Goal: Use online tool/utility

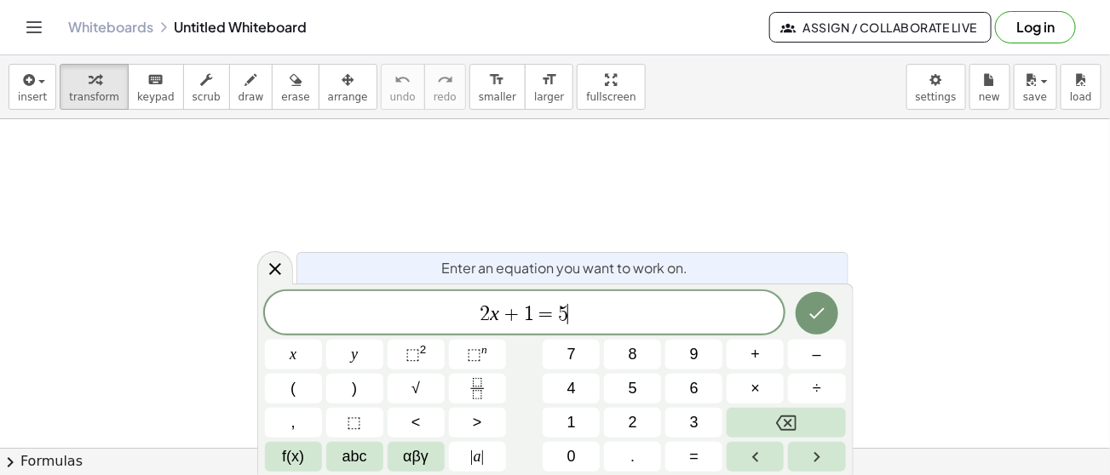
click at [575, 311] on span "2 x + 1 = 5 ​" at bounding box center [525, 314] width 520 height 24
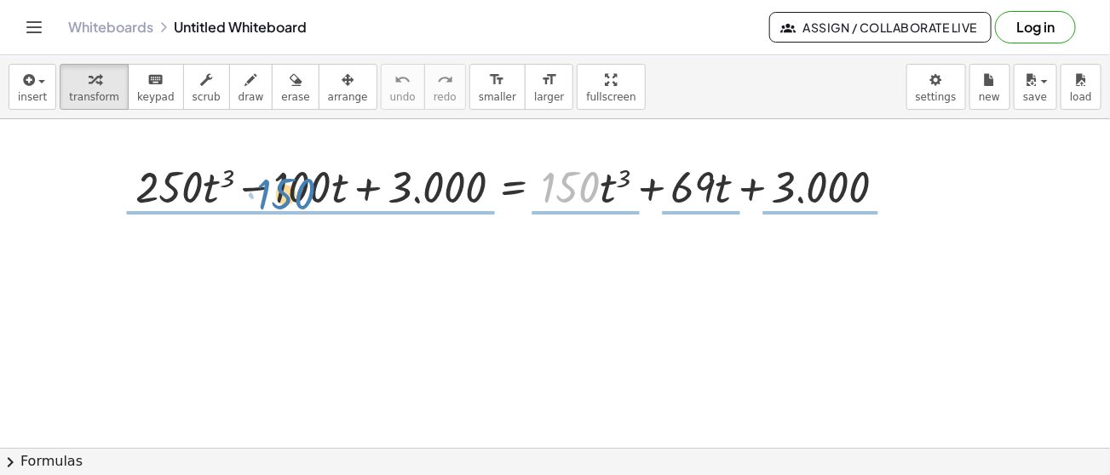
drag, startPoint x: 570, startPoint y: 193, endPoint x: 285, endPoint y: 202, distance: 284.6
click at [285, 202] on div at bounding box center [517, 186] width 781 height 58
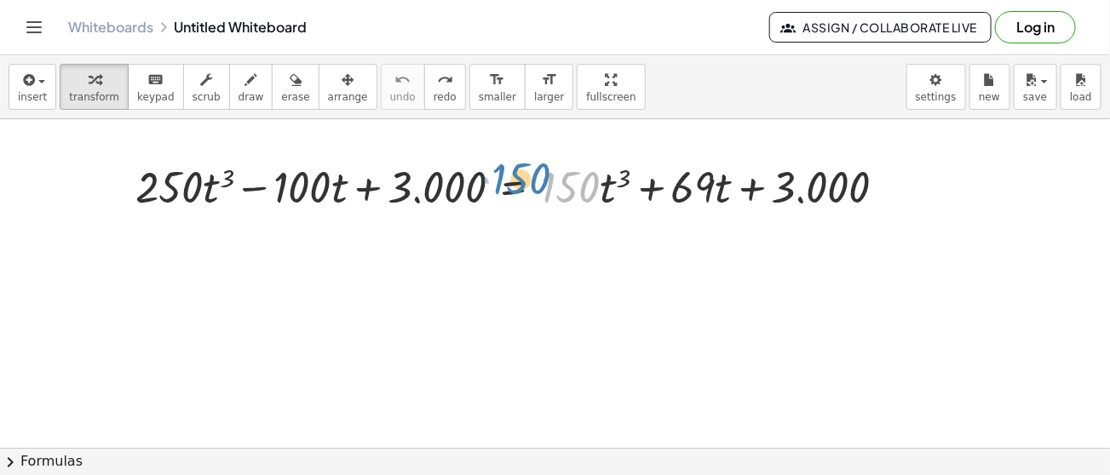
drag, startPoint x: 590, startPoint y: 184, endPoint x: 554, endPoint y: 180, distance: 36.9
click at [549, 177] on div at bounding box center [517, 186] width 781 height 58
click at [598, 192] on div at bounding box center [517, 186] width 781 height 58
click at [589, 192] on div at bounding box center [517, 186] width 781 height 58
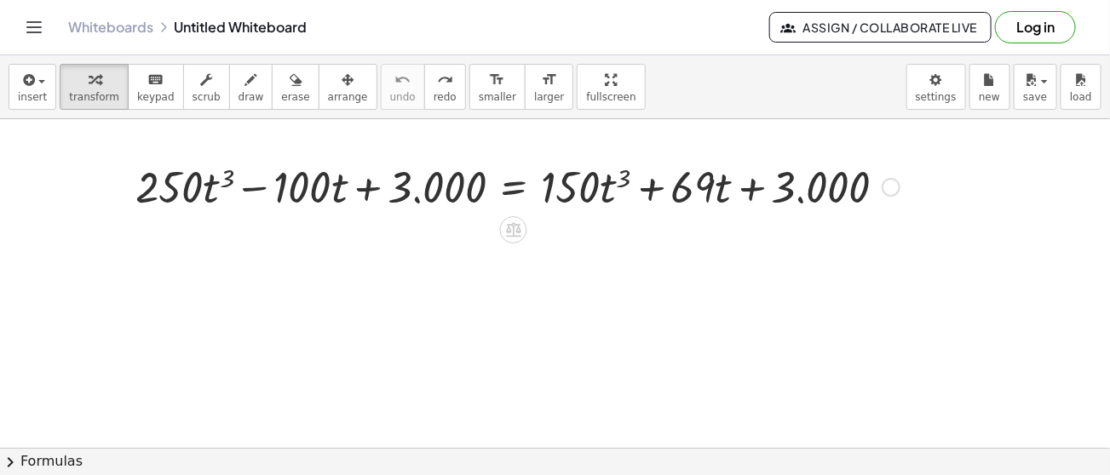
click at [509, 188] on div at bounding box center [517, 186] width 781 height 58
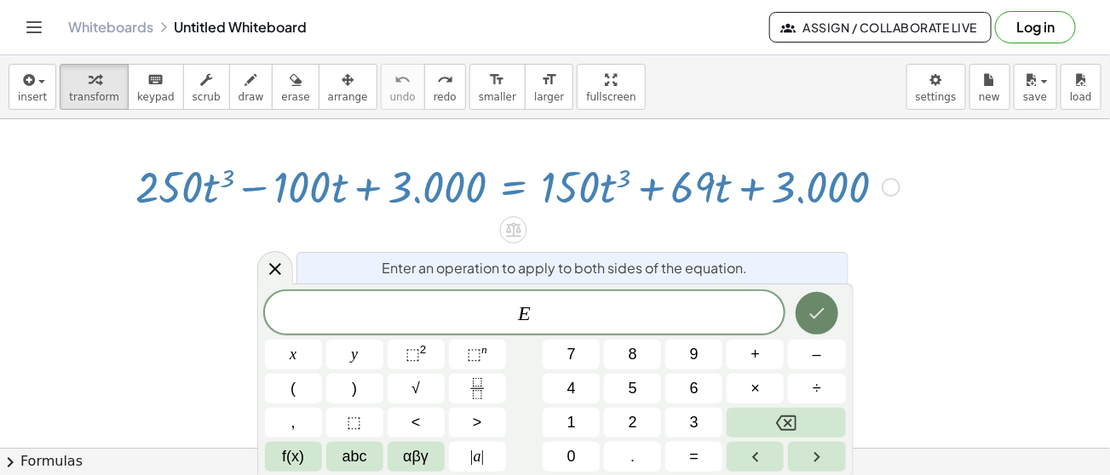
click at [805, 309] on button "Done" at bounding box center [816, 313] width 43 height 43
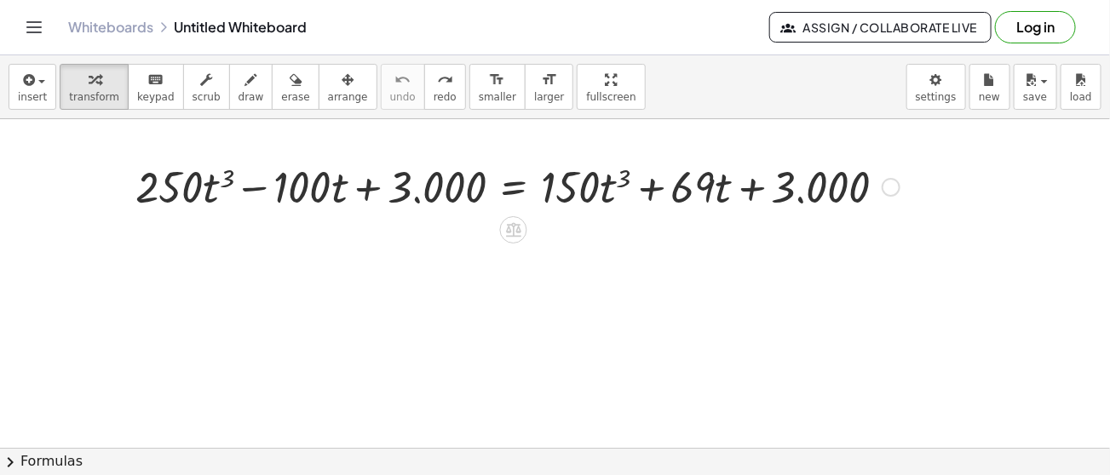
click at [521, 187] on div at bounding box center [517, 186] width 781 height 58
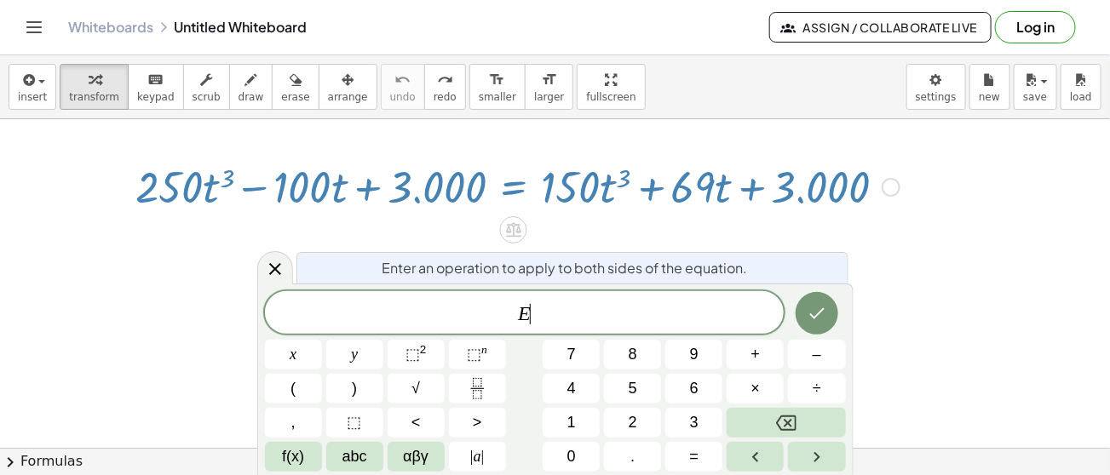
click at [521, 187] on div at bounding box center [517, 186] width 781 height 58
click at [816, 321] on icon "Done" at bounding box center [817, 313] width 20 height 20
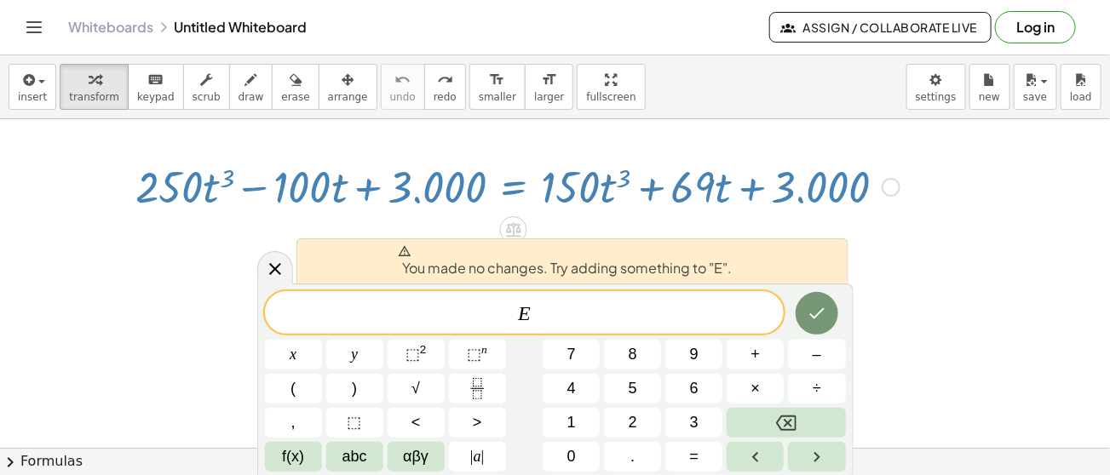
click at [844, 261] on div "You made no changes. Try adding something to "E"." at bounding box center [572, 260] width 552 height 45
click at [528, 310] on var "E" at bounding box center [524, 313] width 13 height 22
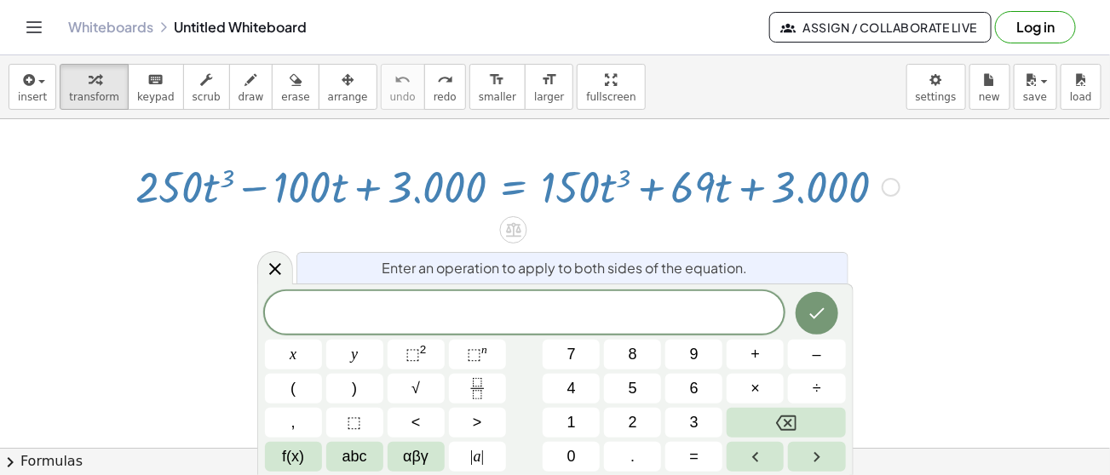
click at [807, 213] on div "+ · 250 · t 3 − · 100 · t + 3.000 = + · 150 · t 3 + · 69 · t + 3.000" at bounding box center [511, 185] width 802 height 66
click at [510, 222] on icon at bounding box center [513, 230] width 18 height 18
click at [481, 232] on span "−" at bounding box center [479, 230] width 10 height 25
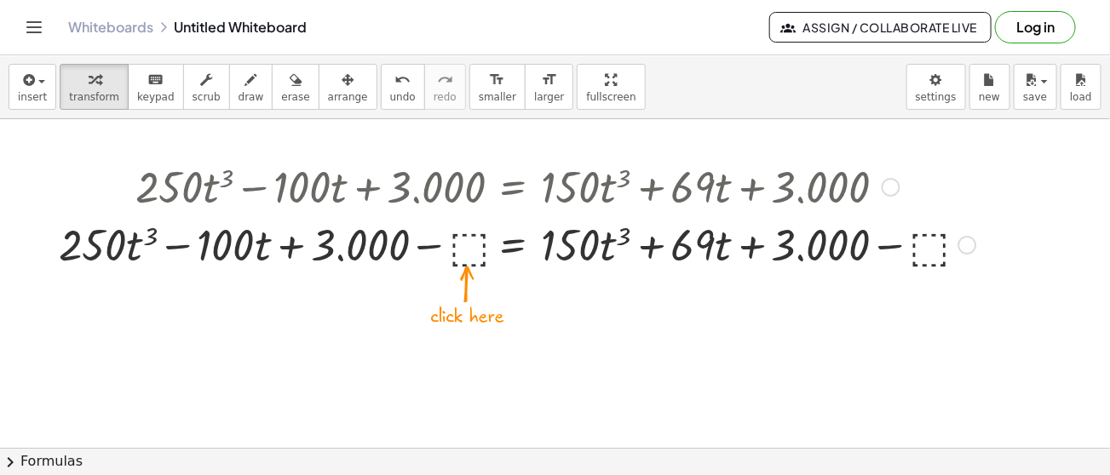
click at [468, 245] on div at bounding box center [516, 244] width 933 height 58
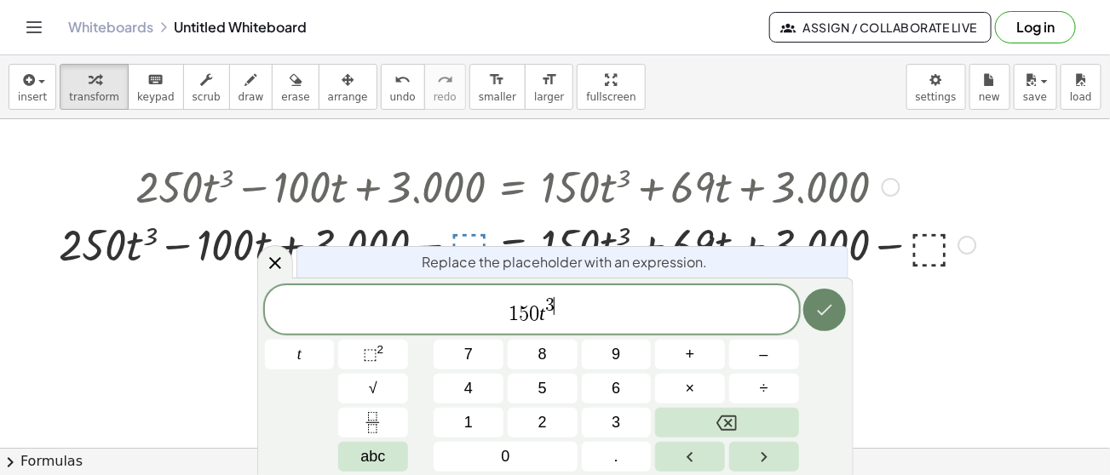
click at [824, 327] on button "Done" at bounding box center [824, 310] width 43 height 43
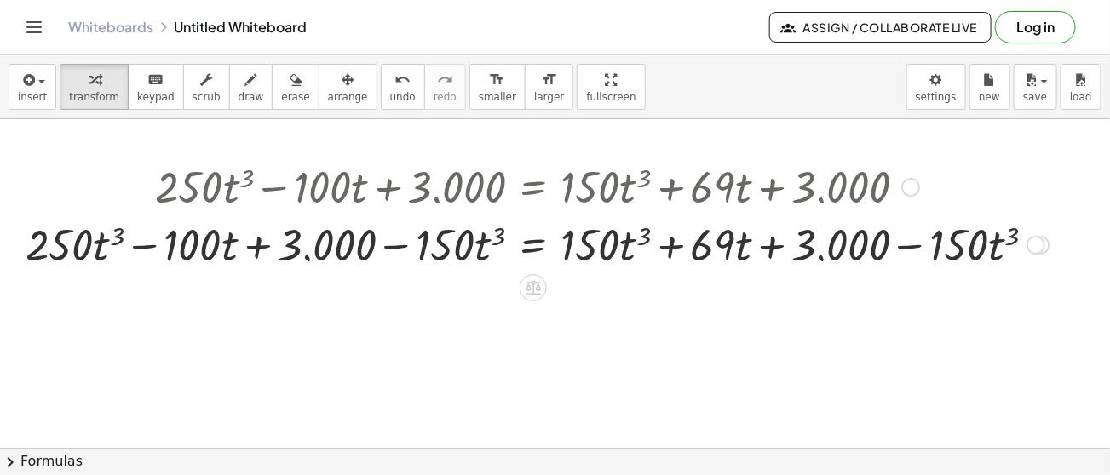
click at [398, 244] on div at bounding box center [537, 244] width 1041 height 58
click at [83, 247] on div at bounding box center [537, 244] width 1041 height 58
click at [145, 246] on div at bounding box center [537, 244] width 1041 height 58
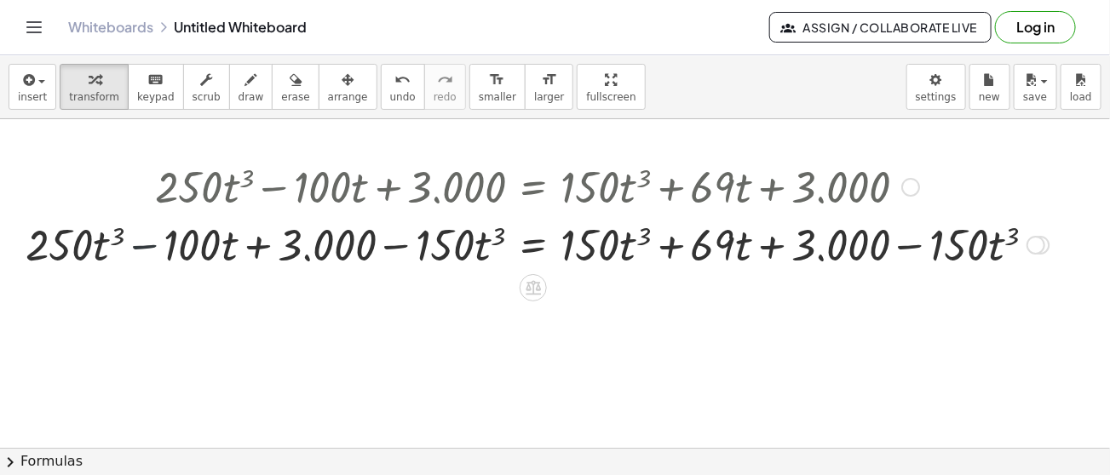
click at [145, 246] on div at bounding box center [537, 244] width 1041 height 58
click at [468, 246] on div at bounding box center [537, 244] width 1041 height 58
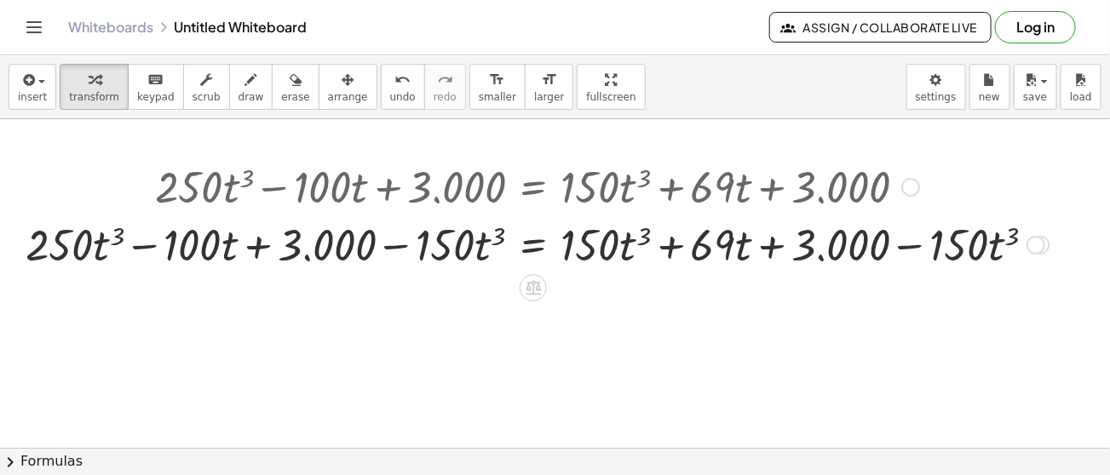
click at [66, 245] on div at bounding box center [537, 244] width 1041 height 58
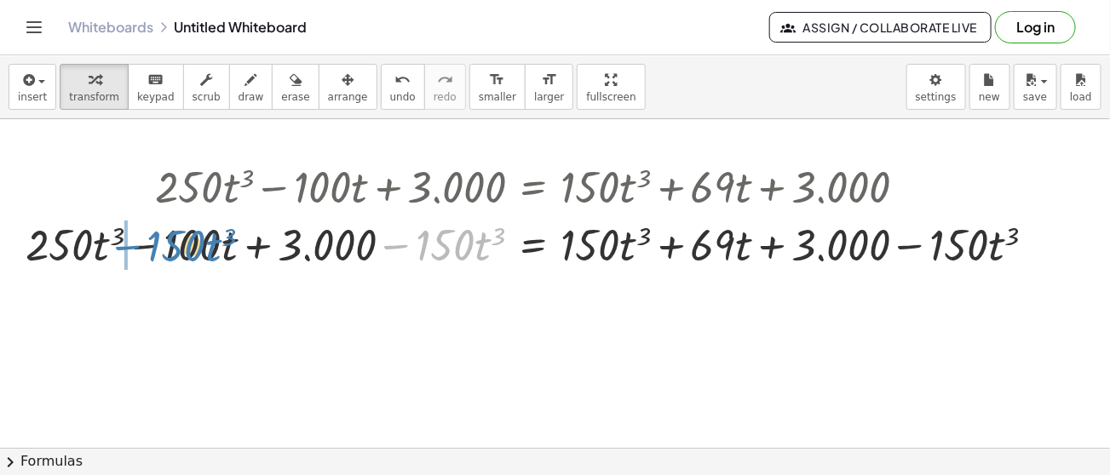
drag, startPoint x: 401, startPoint y: 247, endPoint x: 132, endPoint y: 249, distance: 269.1
click at [132, 249] on div at bounding box center [537, 244] width 1041 height 58
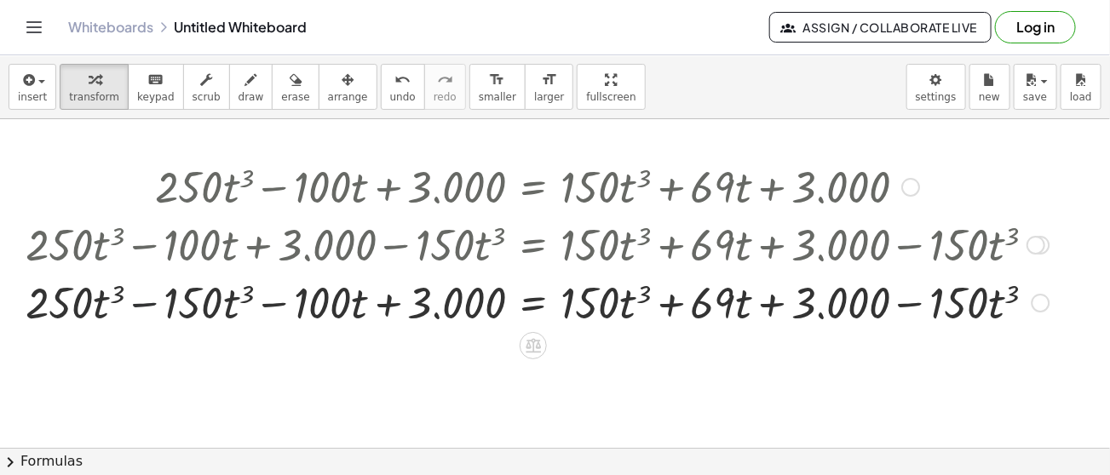
click at [138, 303] on div at bounding box center [537, 302] width 1041 height 58
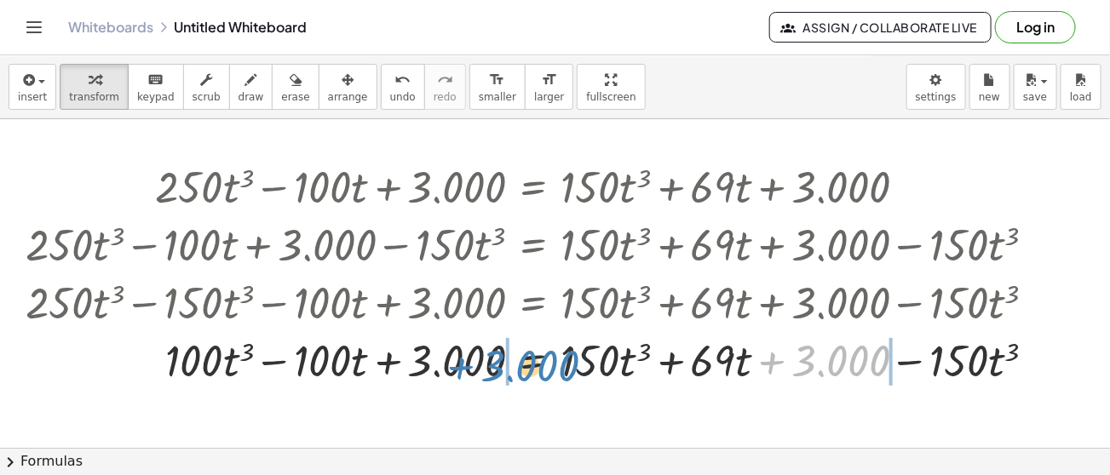
drag, startPoint x: 831, startPoint y: 367, endPoint x: 520, endPoint y: 372, distance: 311.7
click at [520, 372] on div at bounding box center [537, 359] width 1041 height 58
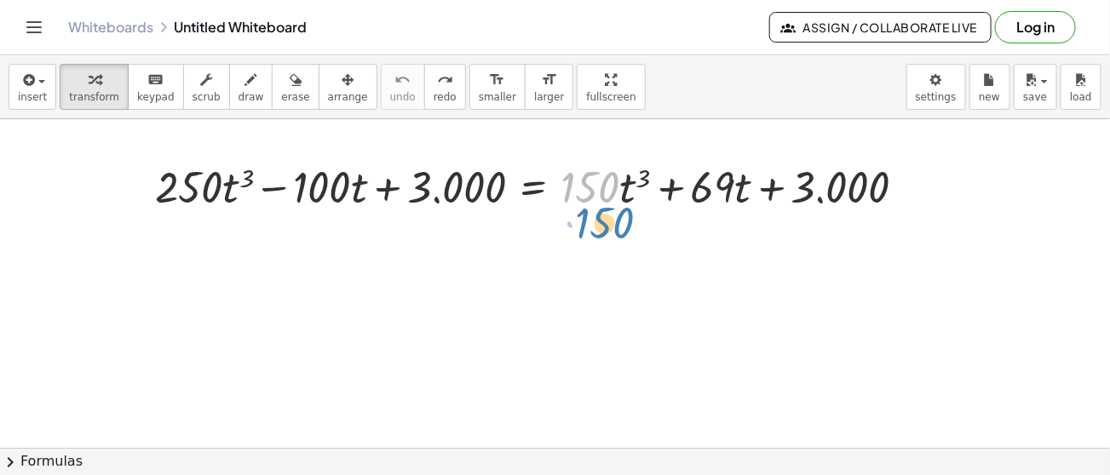
drag, startPoint x: 616, startPoint y: 192, endPoint x: 626, endPoint y: 213, distance: 23.6
click at [626, 213] on div at bounding box center [536, 186] width 781 height 58
click at [622, 187] on div at bounding box center [536, 186] width 781 height 58
click at [607, 187] on div at bounding box center [536, 186] width 781 height 58
click at [564, 188] on div at bounding box center [536, 186] width 781 height 58
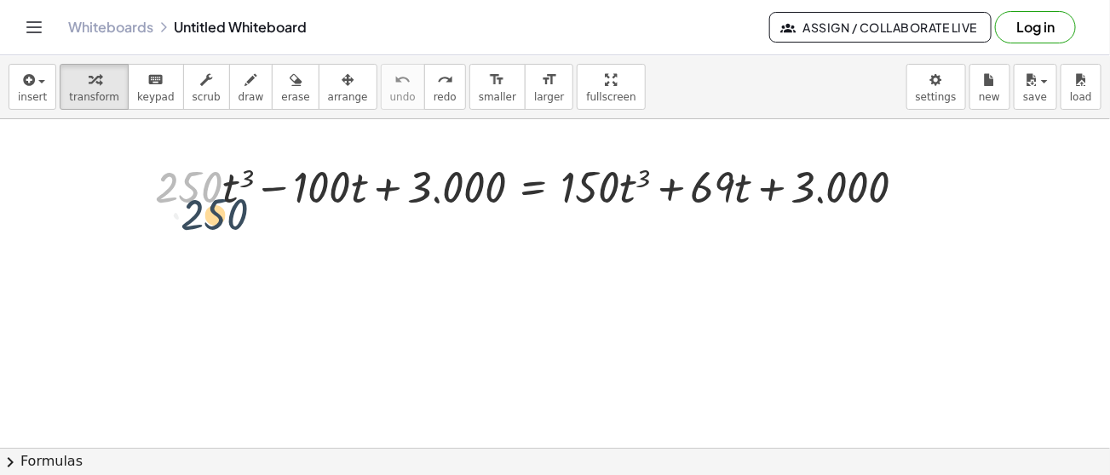
drag, startPoint x: 206, startPoint y: 188, endPoint x: 221, endPoint y: 204, distance: 22.3
click at [221, 204] on div at bounding box center [536, 186] width 781 height 58
drag, startPoint x: 221, startPoint y: 192, endPoint x: 231, endPoint y: 201, distance: 13.9
click at [231, 201] on div at bounding box center [536, 186] width 781 height 58
click at [229, 198] on div at bounding box center [536, 186] width 781 height 58
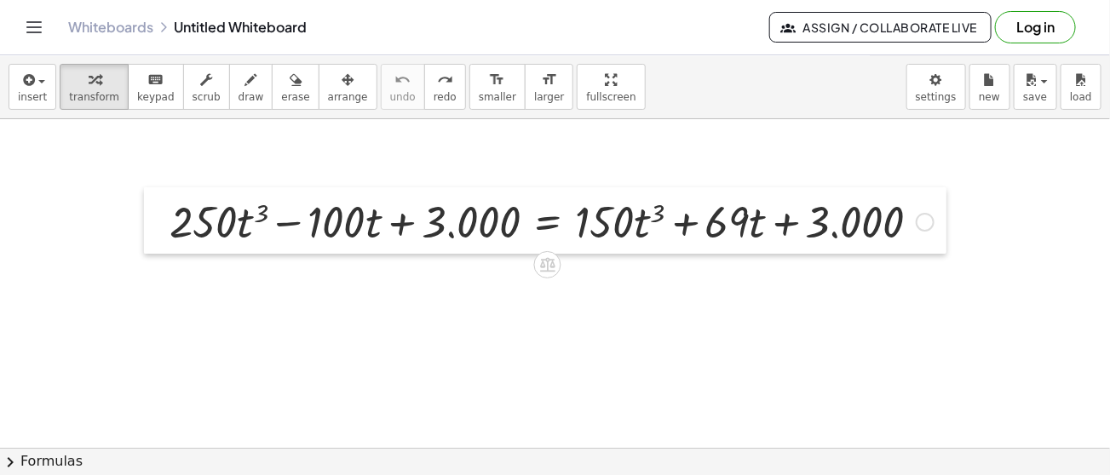
drag, startPoint x: 139, startPoint y: 162, endPoint x: 157, endPoint y: 183, distance: 27.8
click at [157, 187] on div at bounding box center [157, 220] width 26 height 66
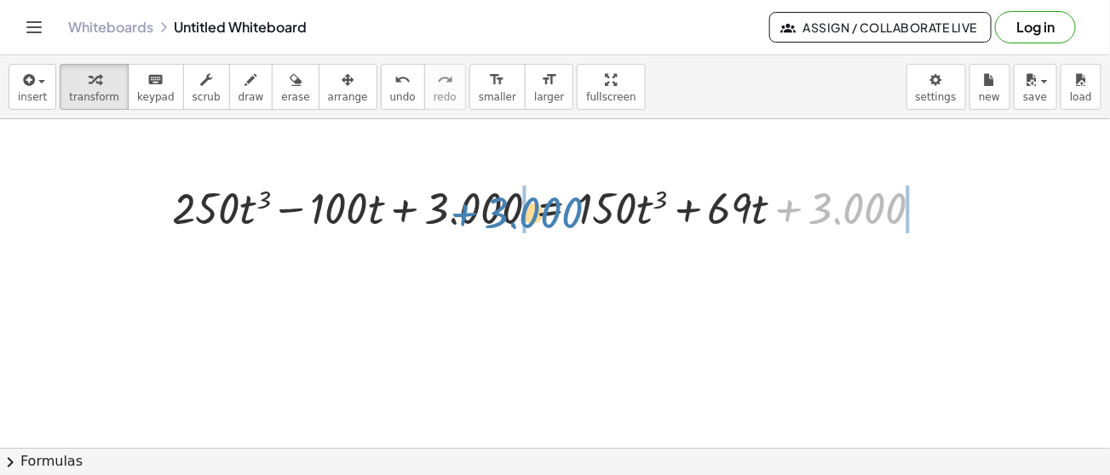
drag, startPoint x: 818, startPoint y: 212, endPoint x: 494, endPoint y: 216, distance: 324.5
click at [494, 216] on div at bounding box center [554, 207] width 781 height 58
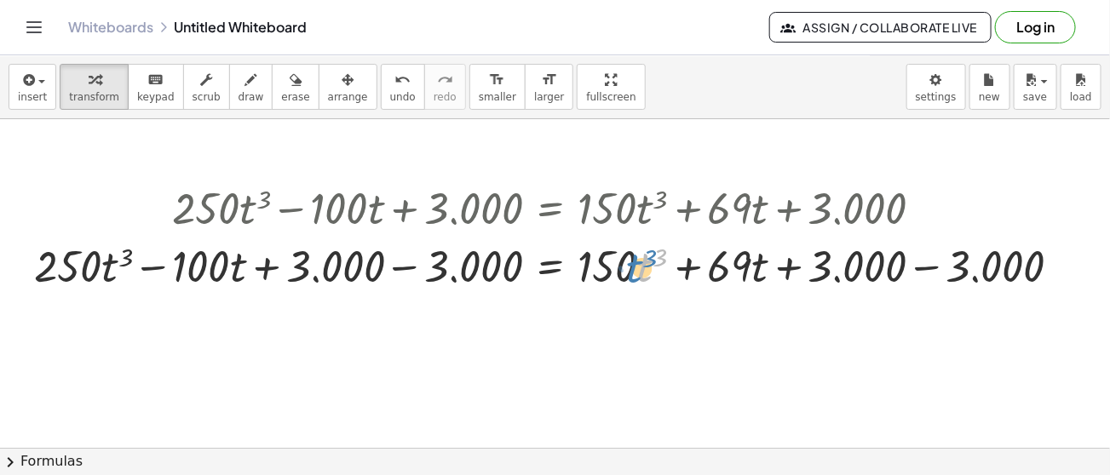
click at [651, 251] on div at bounding box center [554, 265] width 1057 height 58
drag, startPoint x: 636, startPoint y: 244, endPoint x: 652, endPoint y: 244, distance: 16.2
click at [652, 244] on div at bounding box center [554, 265] width 1057 height 58
drag, startPoint x: 652, startPoint y: 239, endPoint x: 656, endPoint y: 221, distance: 19.2
click at [550, 209] on div "+ · 250 · t 3 − · 100 · t + 3.000 = + · 150 · t 3 + · 69 · t + 3.000 3 + · 250 …" at bounding box center [550, 209] width 0 height 0
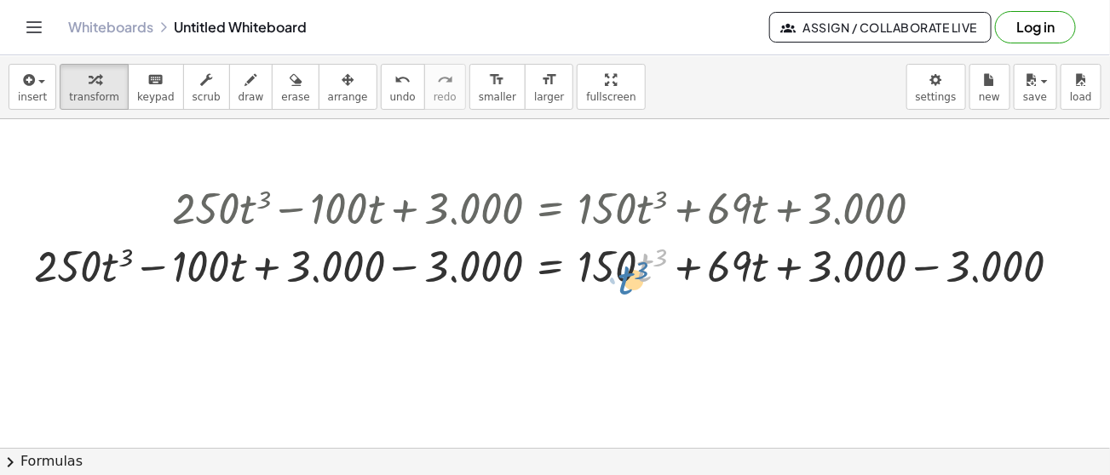
drag, startPoint x: 651, startPoint y: 283, endPoint x: 635, endPoint y: 290, distance: 17.1
click at [635, 290] on div at bounding box center [554, 265] width 1057 height 58
click at [596, 284] on div at bounding box center [554, 265] width 1057 height 58
click at [600, 289] on div at bounding box center [554, 265] width 1057 height 58
click at [406, 269] on div at bounding box center [554, 265] width 1057 height 58
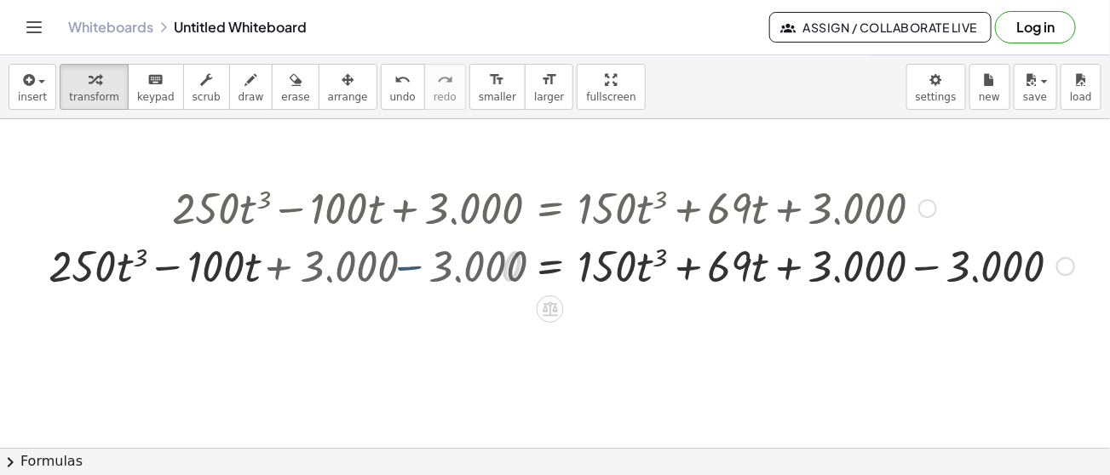
click at [406, 269] on div at bounding box center [623, 265] width 919 height 58
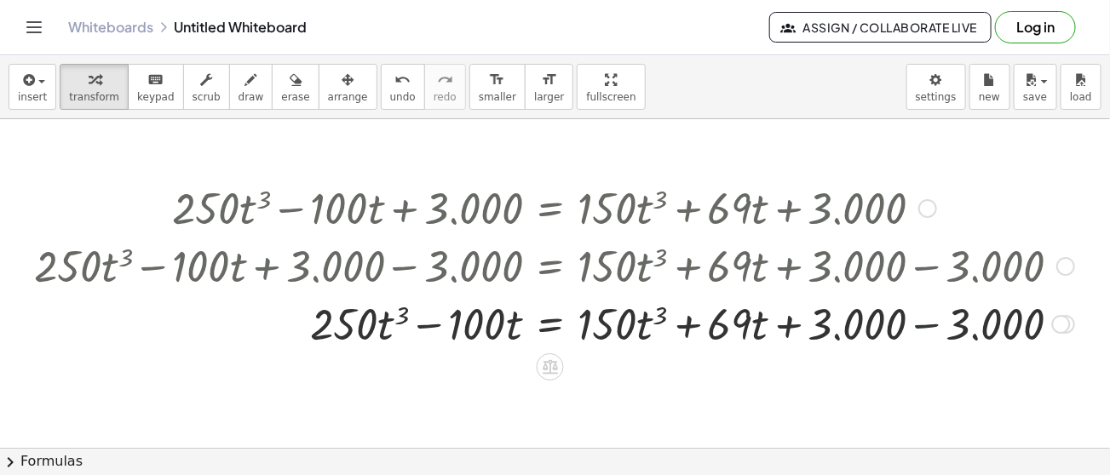
click at [923, 326] on div at bounding box center [554, 323] width 1057 height 58
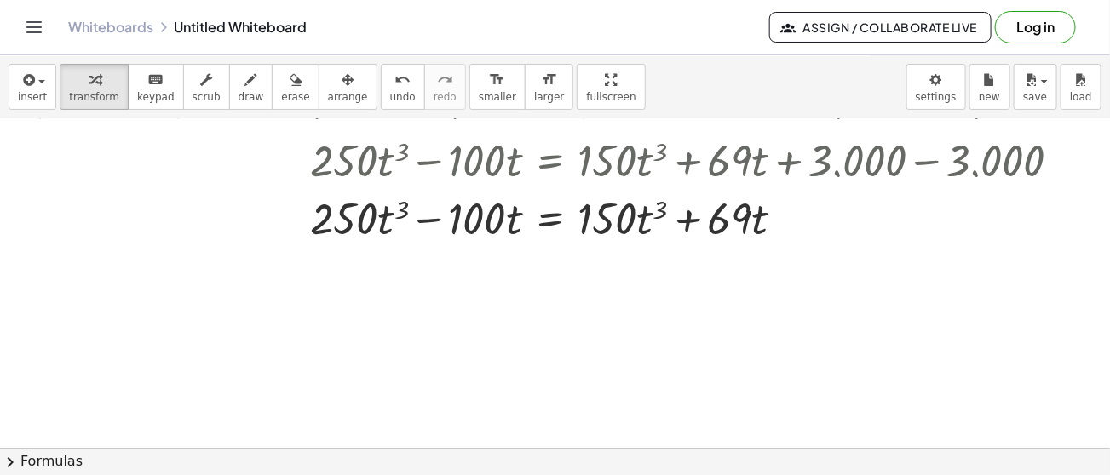
scroll to position [165, 0]
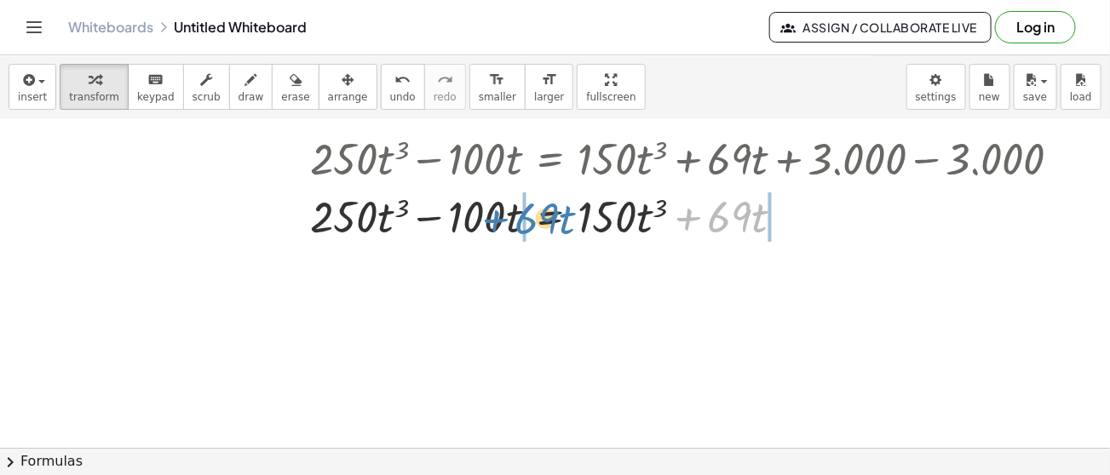
drag, startPoint x: 692, startPoint y: 218, endPoint x: 499, endPoint y: 220, distance: 192.5
click at [499, 220] on div at bounding box center [554, 216] width 1057 height 58
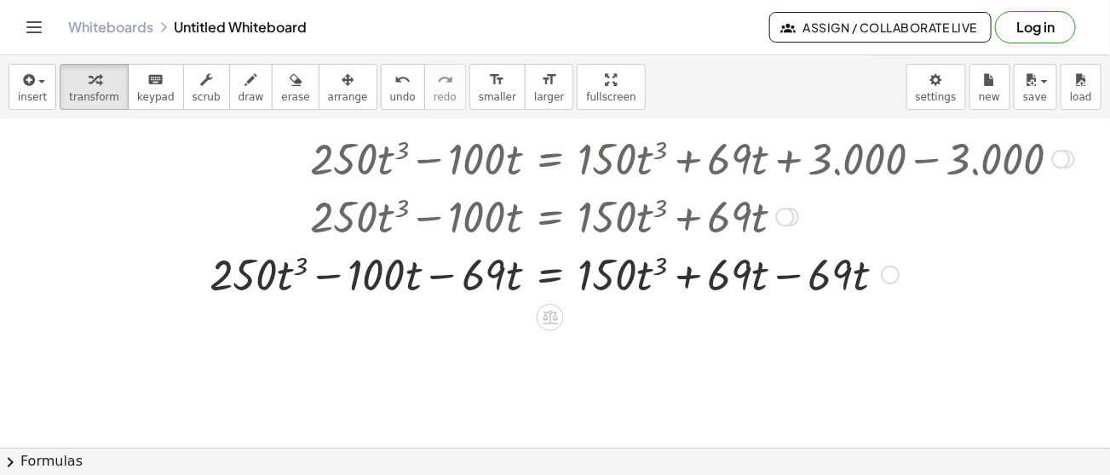
click at [428, 278] on div at bounding box center [554, 273] width 1057 height 58
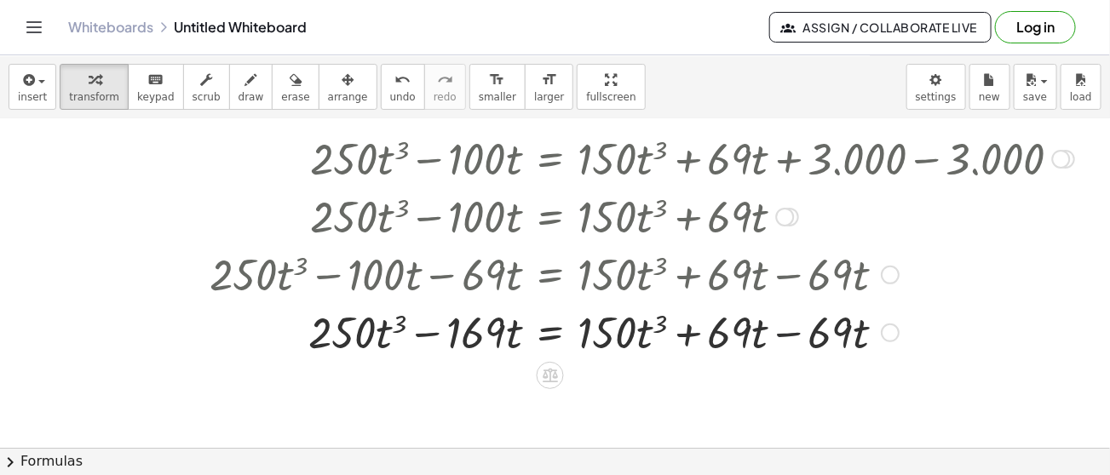
click at [782, 334] on div at bounding box center [554, 331] width 1057 height 58
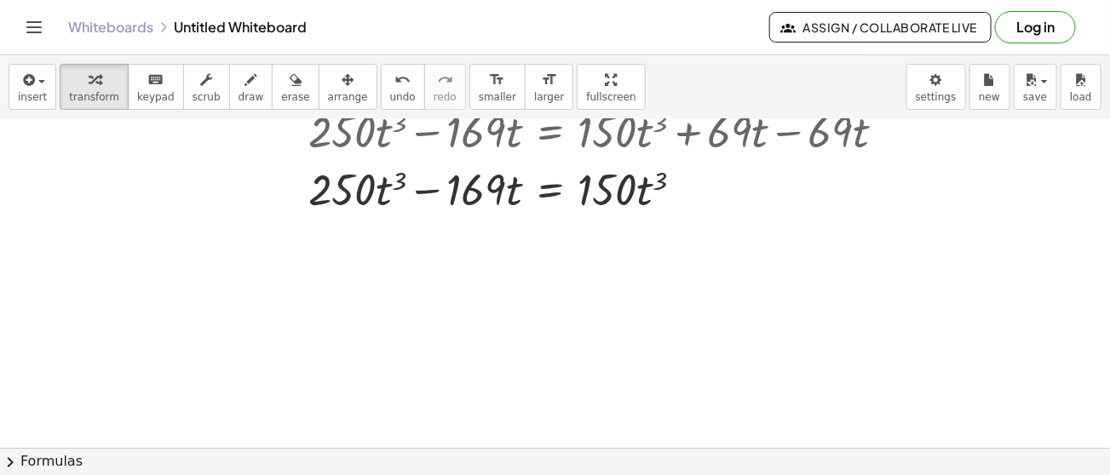
scroll to position [371, 0]
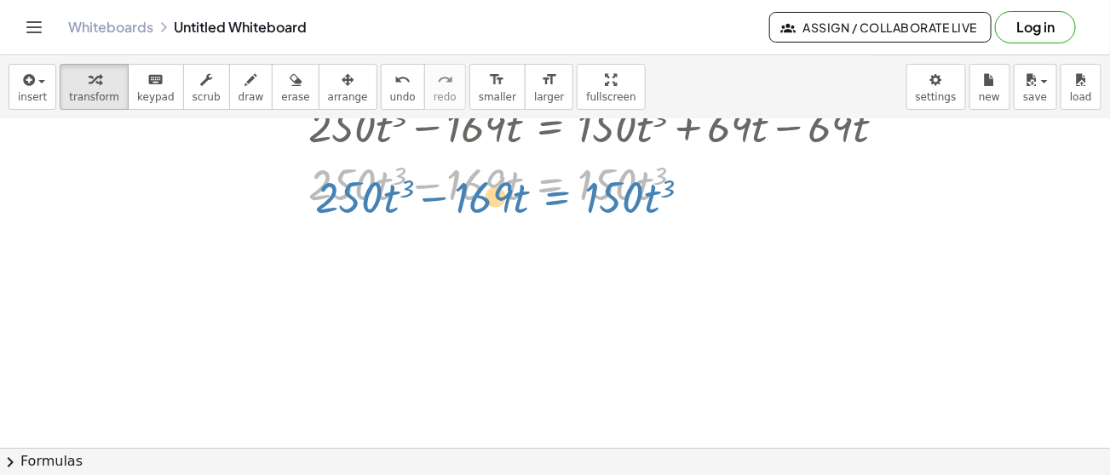
drag, startPoint x: 577, startPoint y: 187, endPoint x: 594, endPoint y: 190, distance: 17.4
click at [594, 190] on div at bounding box center [554, 183] width 1057 height 58
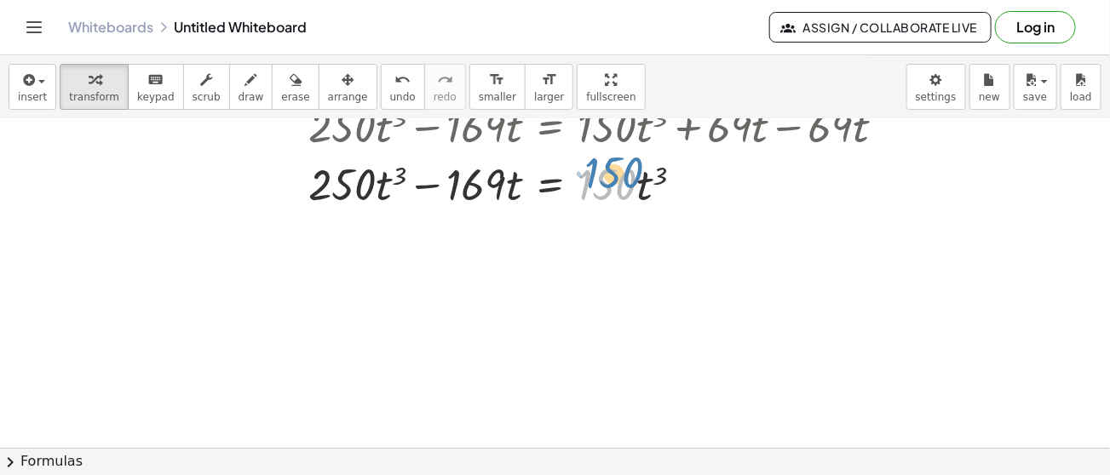
drag, startPoint x: 609, startPoint y: 188, endPoint x: 615, endPoint y: 179, distance: 11.1
click at [615, 179] on div at bounding box center [554, 183] width 1057 height 58
drag, startPoint x: 636, startPoint y: 183, endPoint x: 634, endPoint y: 192, distance: 9.5
click at [634, 192] on div at bounding box center [554, 183] width 1057 height 58
drag, startPoint x: 371, startPoint y: 192, endPoint x: 382, endPoint y: 199, distance: 13.5
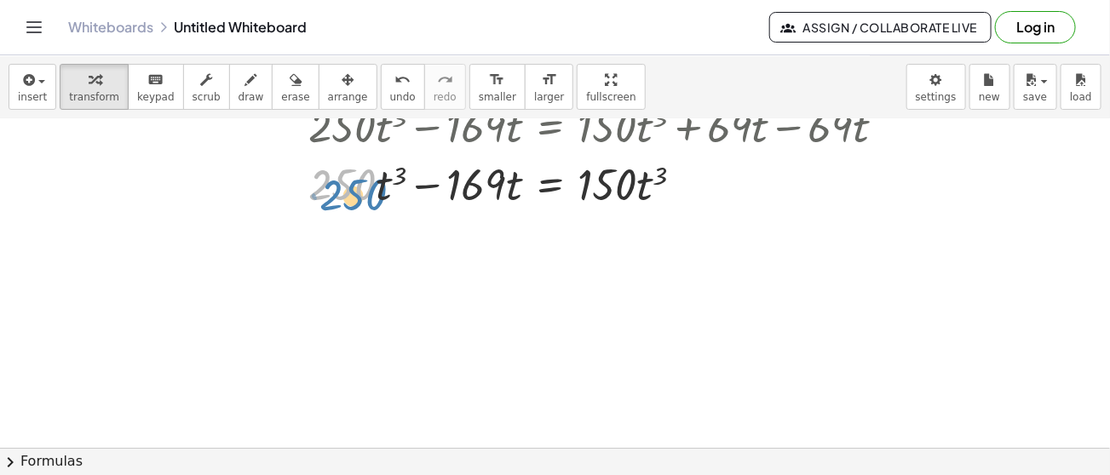
click at [382, 199] on div at bounding box center [554, 183] width 1057 height 58
click at [645, 174] on div at bounding box center [554, 183] width 1057 height 58
click at [636, 185] on div at bounding box center [554, 183] width 1057 height 58
click at [629, 184] on div at bounding box center [554, 183] width 1057 height 58
drag, startPoint x: 636, startPoint y: 195, endPoint x: 634, endPoint y: 204, distance: 8.7
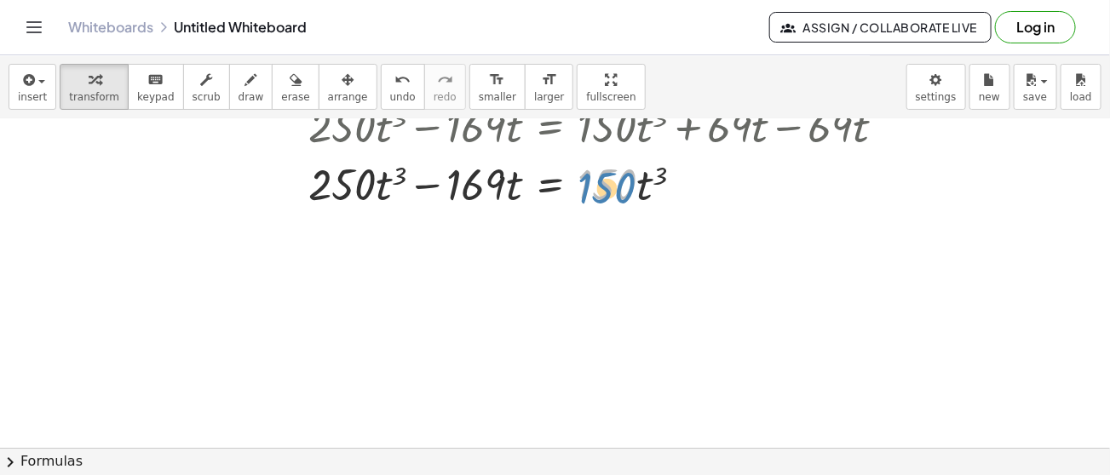
click at [634, 204] on div at bounding box center [554, 183] width 1057 height 58
click at [644, 211] on div "+ · 250 · t 3 − · 100 · t + 3.000 = + · 150 · t 3 + · 69 · t + 3.000 + · 250 · …" at bounding box center [548, 9] width 1078 height 414
drag, startPoint x: 581, startPoint y: 190, endPoint x: 609, endPoint y: 193, distance: 28.3
click at [609, 193] on div at bounding box center [554, 183] width 1057 height 58
drag, startPoint x: 629, startPoint y: 182, endPoint x: 652, endPoint y: 188, distance: 24.6
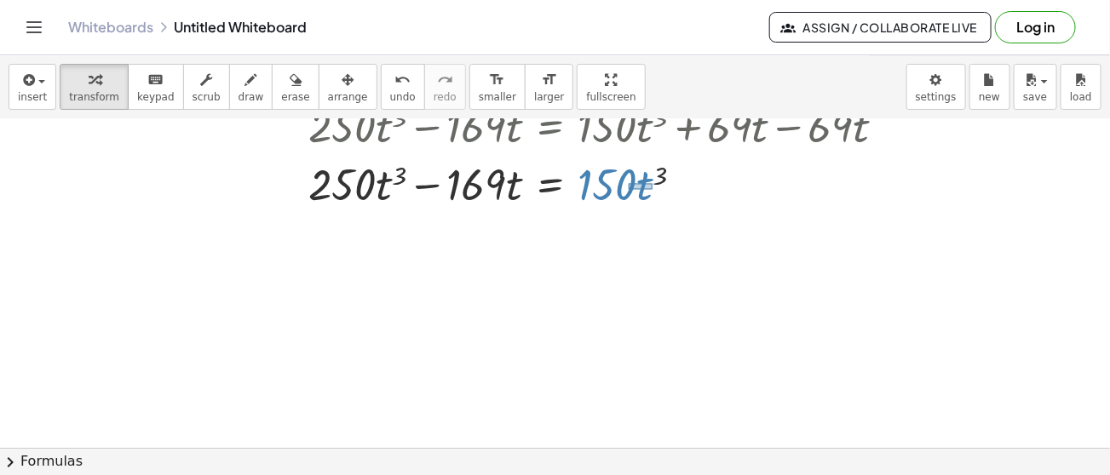
click at [652, 188] on div at bounding box center [554, 183] width 1057 height 58
click at [658, 179] on div at bounding box center [554, 183] width 1057 height 58
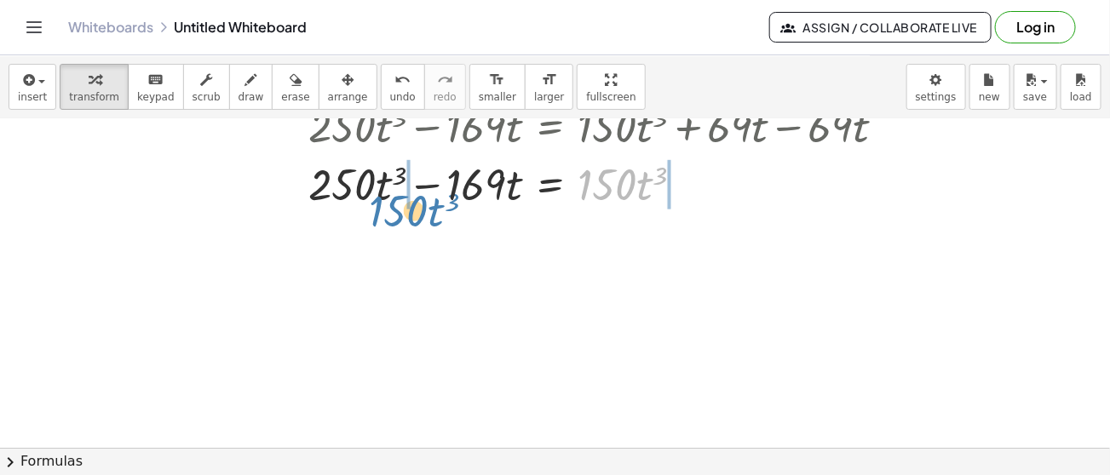
drag, startPoint x: 630, startPoint y: 192, endPoint x: 420, endPoint y: 219, distance: 212.1
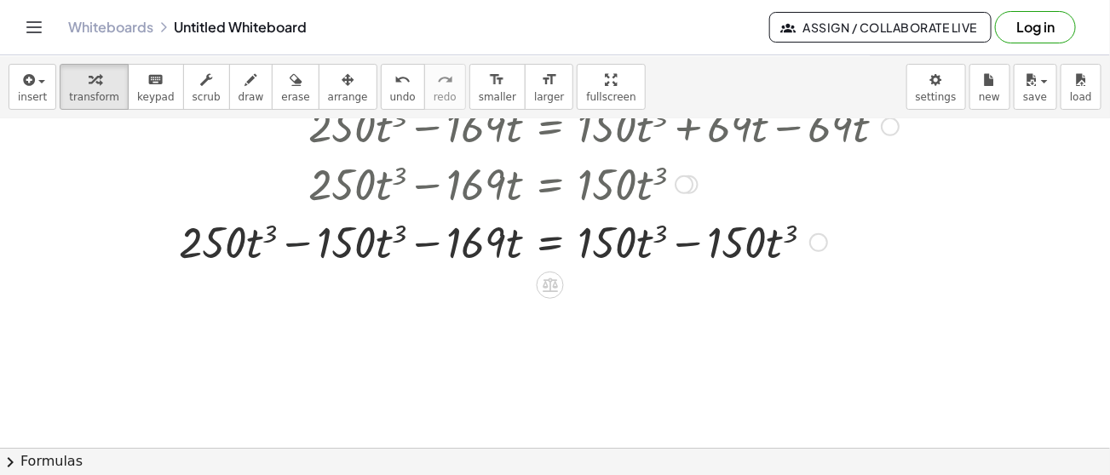
click at [305, 244] on div at bounding box center [554, 241] width 1057 height 58
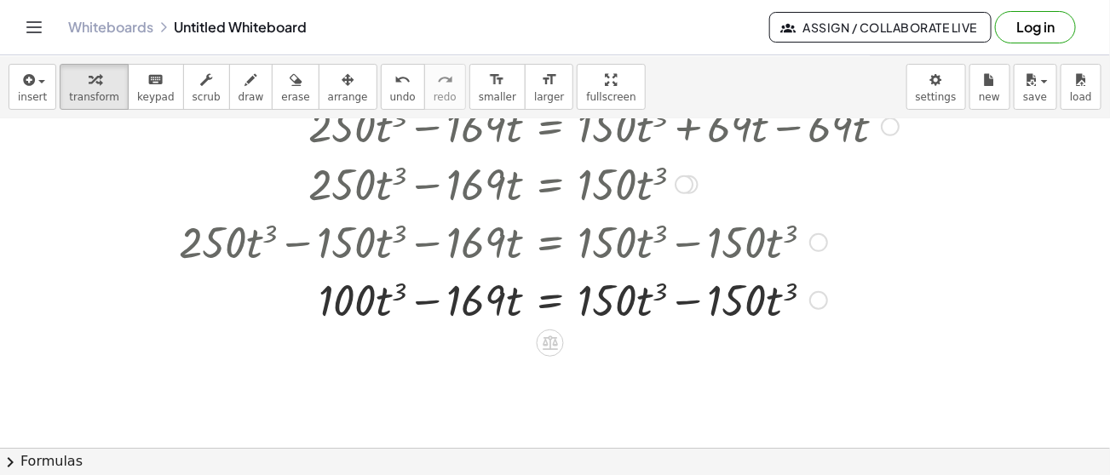
click at [681, 300] on div at bounding box center [554, 299] width 1057 height 58
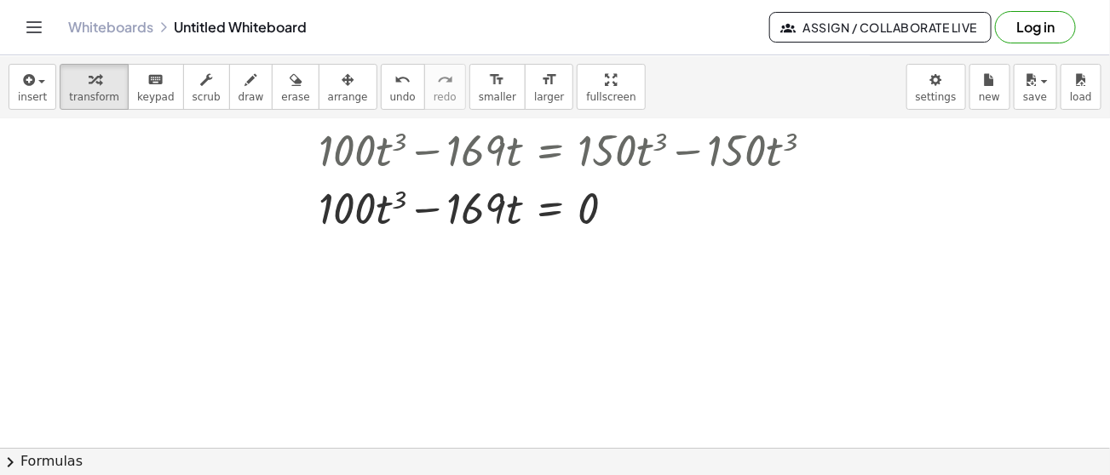
scroll to position [542, 0]
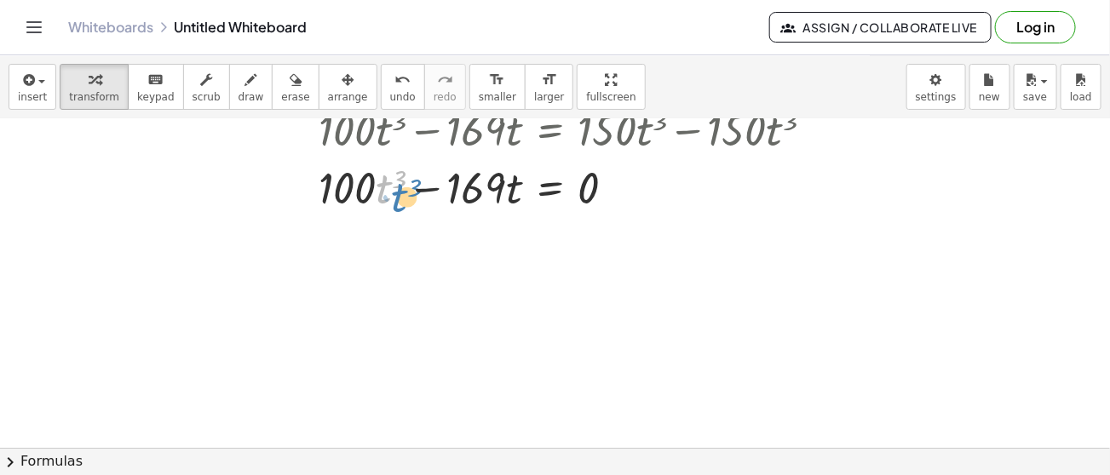
drag, startPoint x: 384, startPoint y: 195, endPoint x: 398, endPoint y: 197, distance: 13.7
click at [398, 197] on div at bounding box center [554, 187] width 1057 height 58
click at [518, 193] on div at bounding box center [554, 187] width 1057 height 58
click at [386, 192] on div at bounding box center [554, 187] width 1057 height 58
click at [382, 191] on div at bounding box center [554, 187] width 1057 height 58
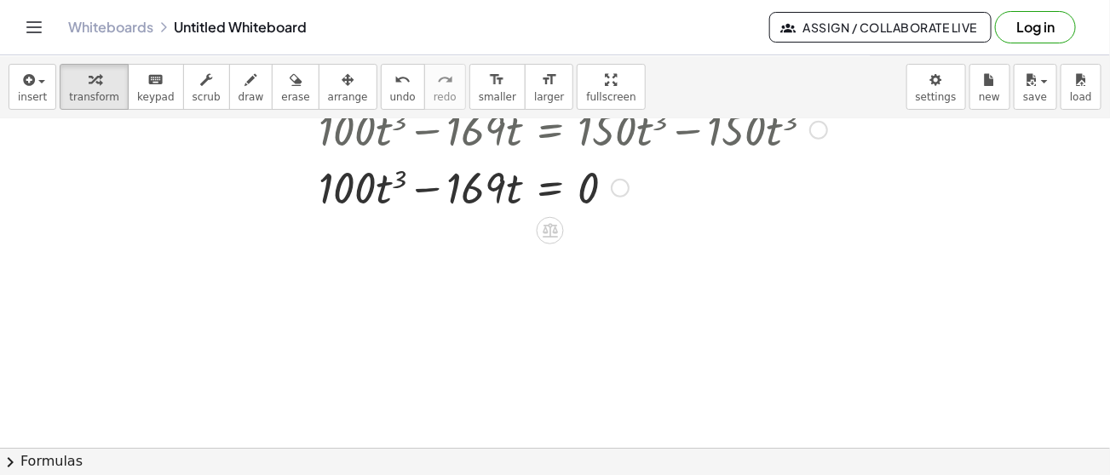
click at [382, 191] on div at bounding box center [554, 187] width 1057 height 58
click at [402, 175] on div at bounding box center [554, 187] width 1057 height 58
click at [514, 180] on div at bounding box center [554, 187] width 1057 height 58
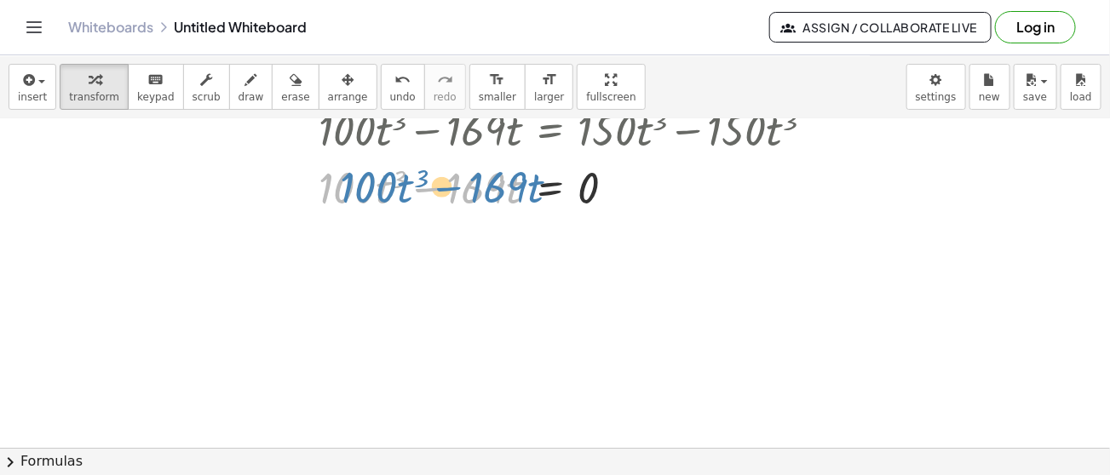
drag, startPoint x: 384, startPoint y: 195, endPoint x: 404, endPoint y: 194, distance: 19.6
click at [404, 194] on div at bounding box center [554, 187] width 1057 height 58
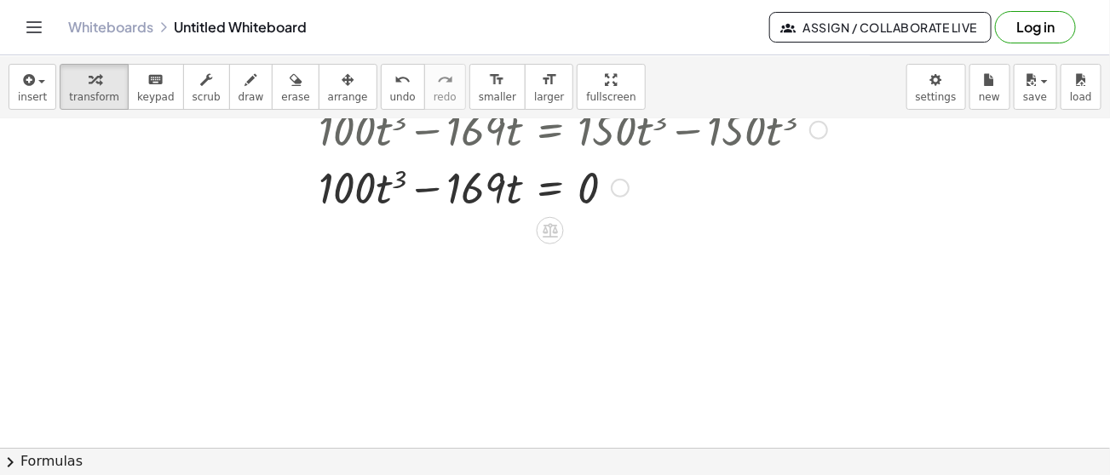
click at [515, 199] on div at bounding box center [554, 187] width 1057 height 58
click at [508, 187] on div at bounding box center [554, 187] width 1057 height 58
click at [517, 197] on div at bounding box center [554, 187] width 1057 height 58
drag, startPoint x: 517, startPoint y: 197, endPoint x: 509, endPoint y: 188, distance: 11.5
click at [384, 192] on div at bounding box center [554, 187] width 1057 height 58
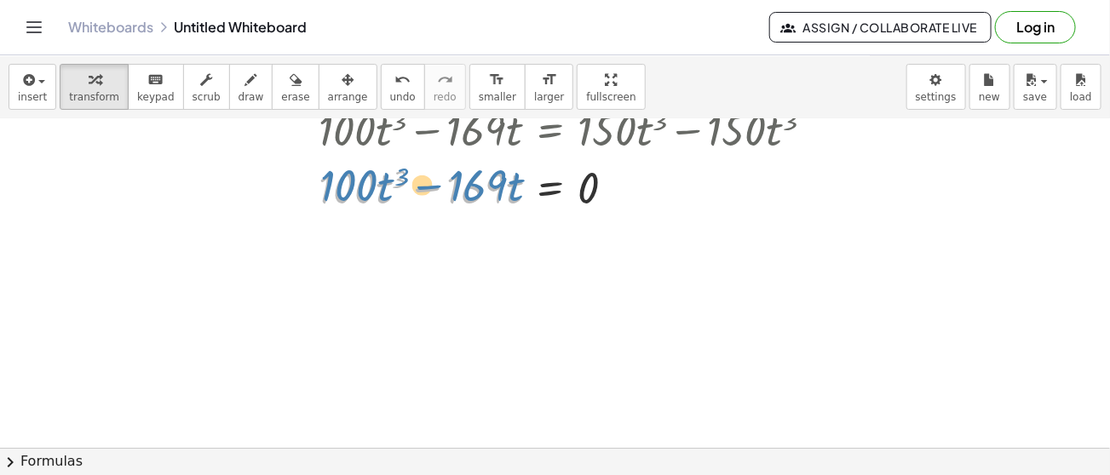
click at [389, 191] on div at bounding box center [554, 187] width 1057 height 58
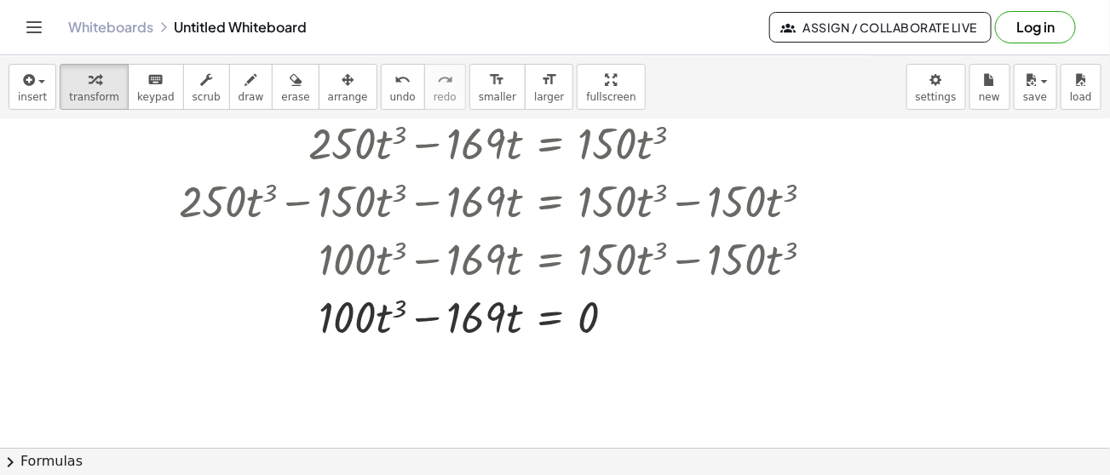
scroll to position [420, 0]
